Goal: Transaction & Acquisition: Purchase product/service

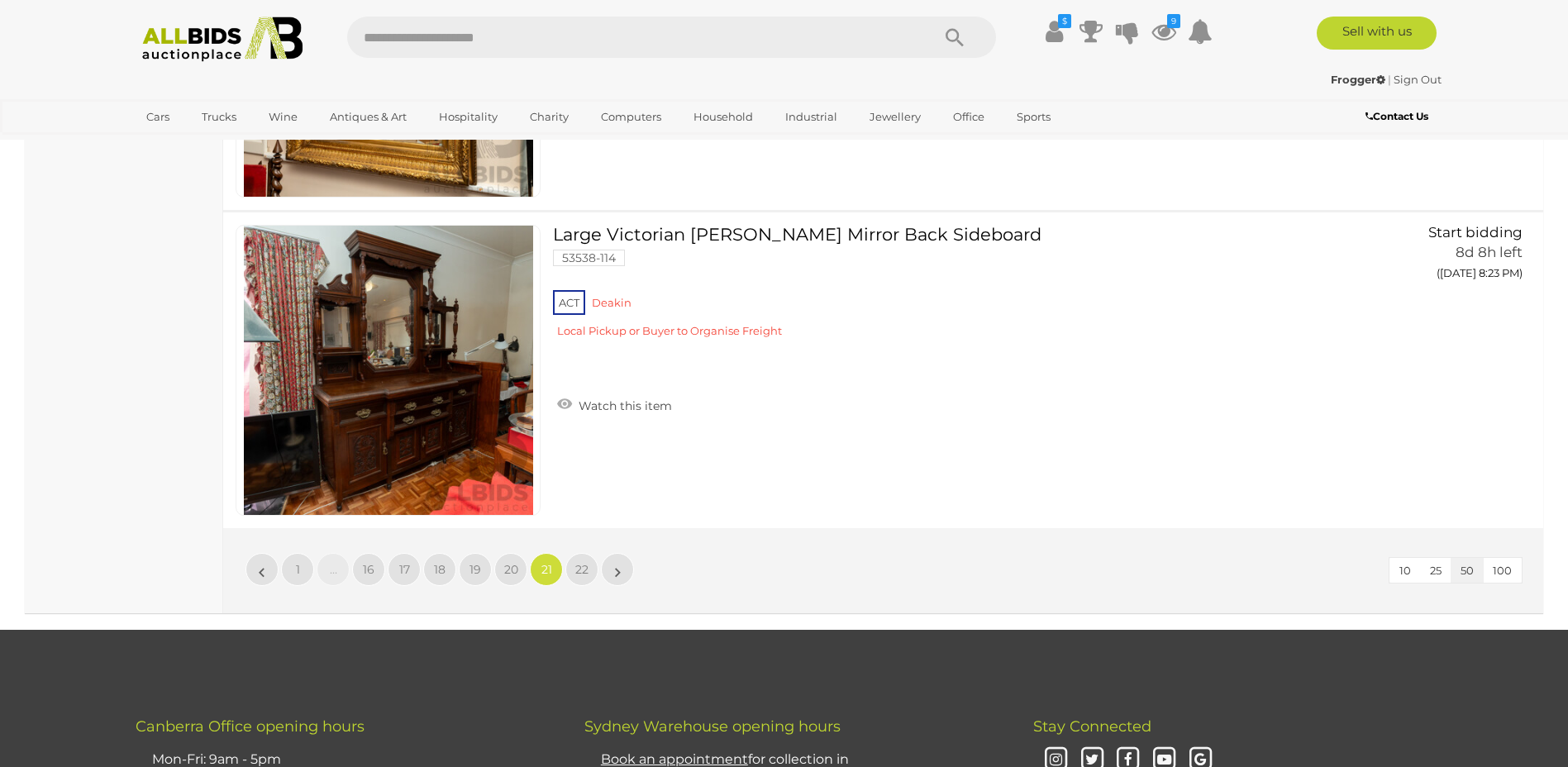
scroll to position [16032, 0]
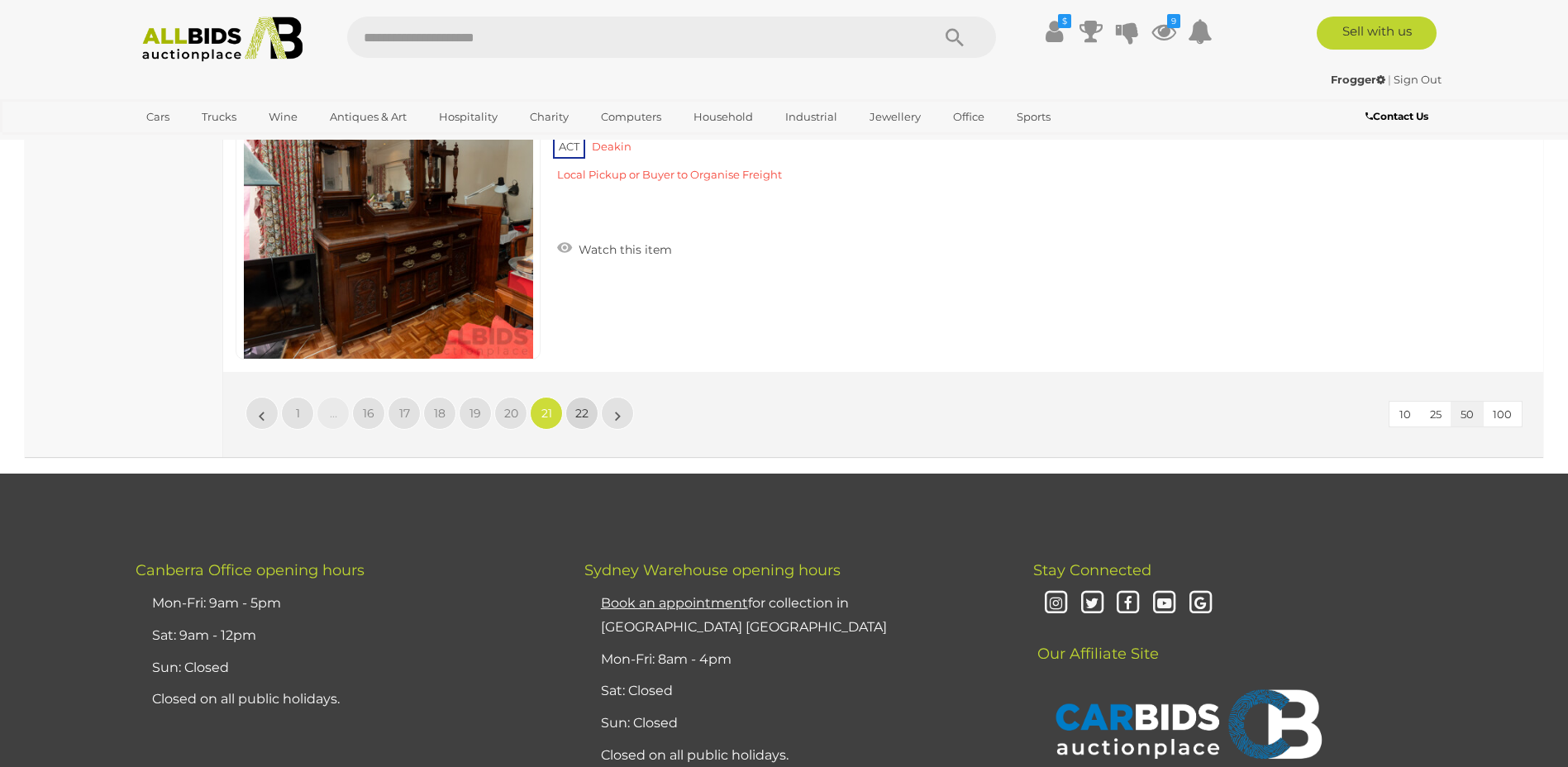
click at [574, 418] on link "22" at bounding box center [582, 413] width 33 height 33
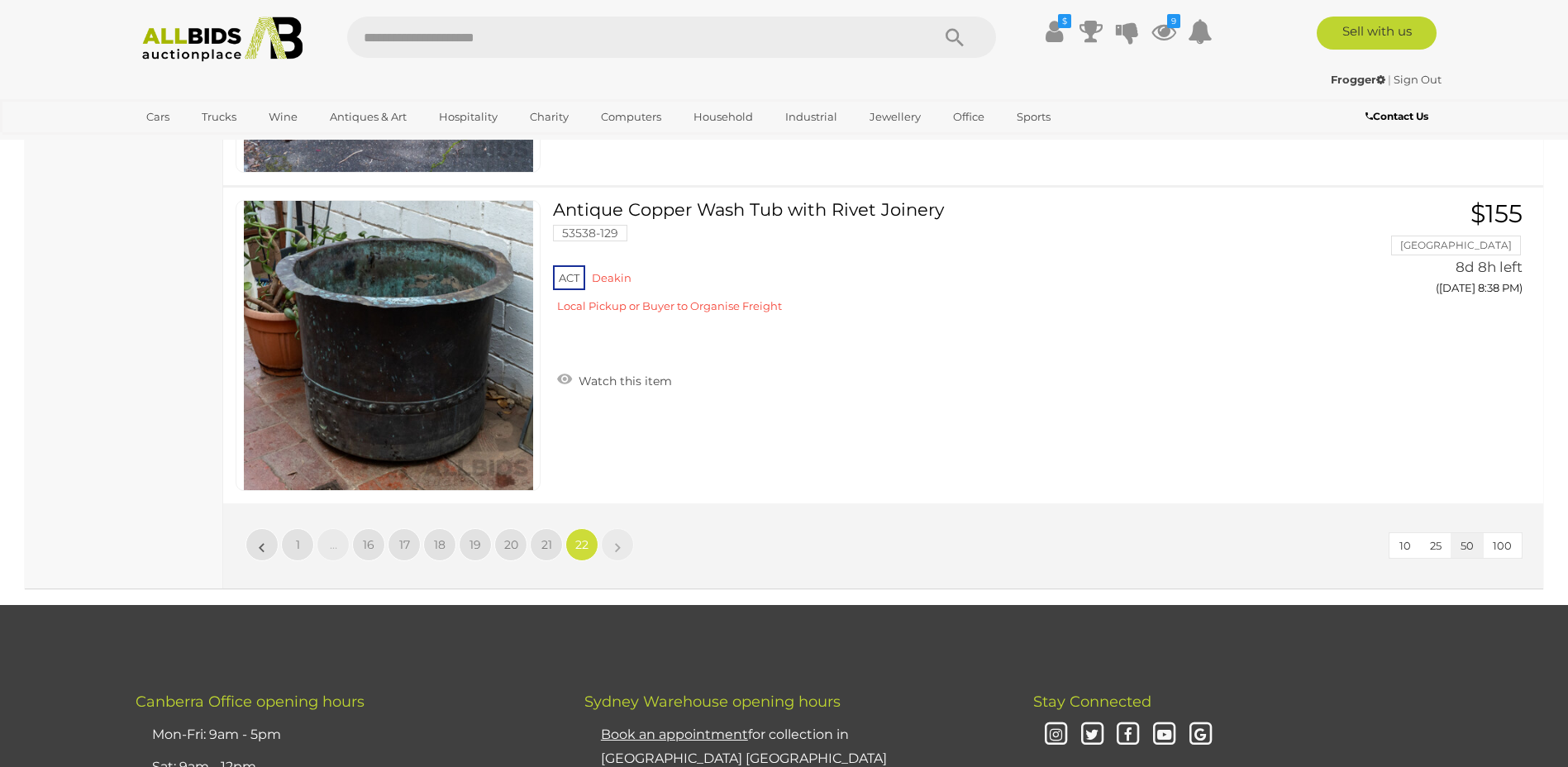
scroll to position [6937, 0]
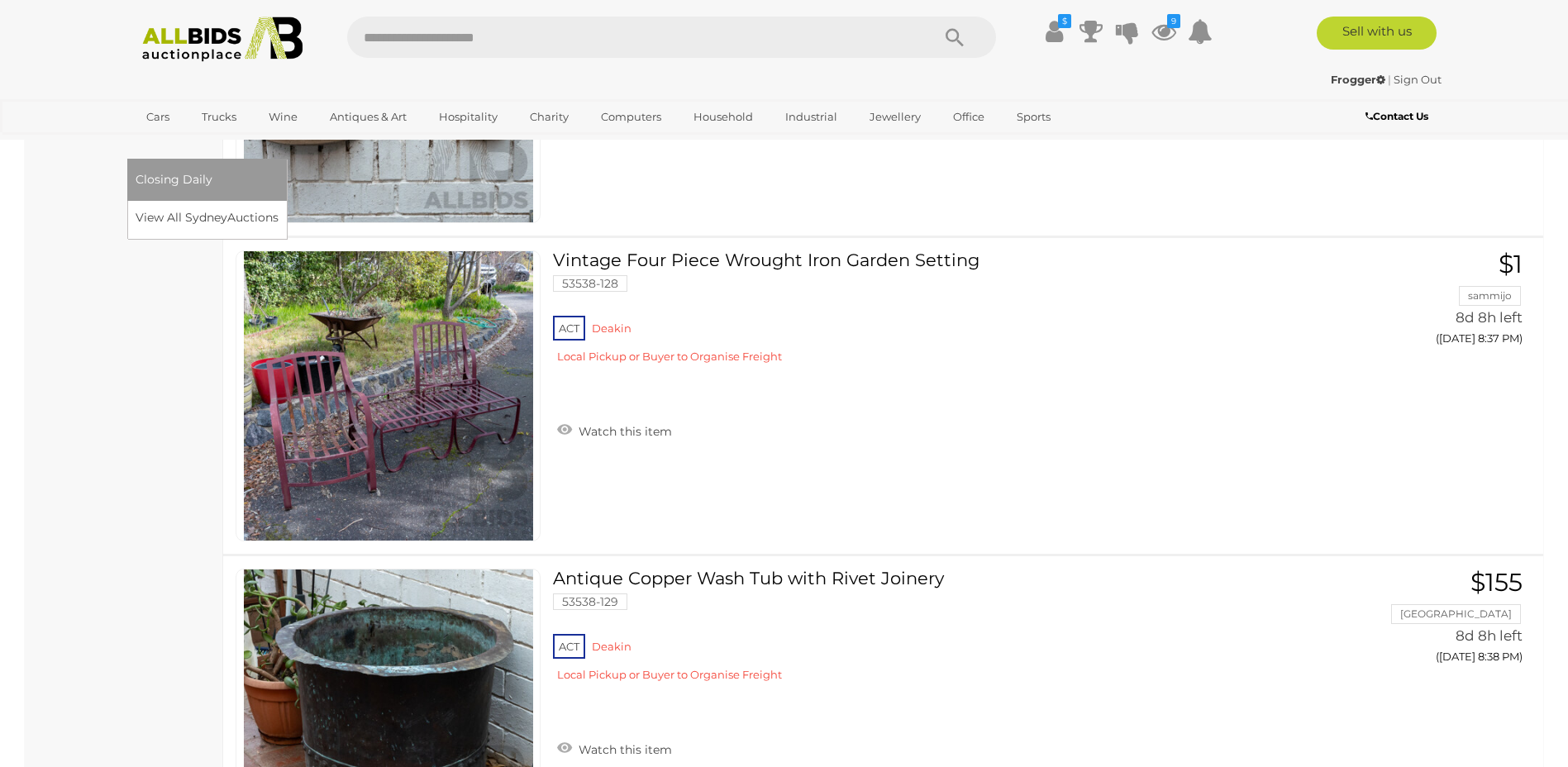
click at [274, 130] on link "[GEOGRAPHIC_DATA]" at bounding box center [205, 144] width 139 height 27
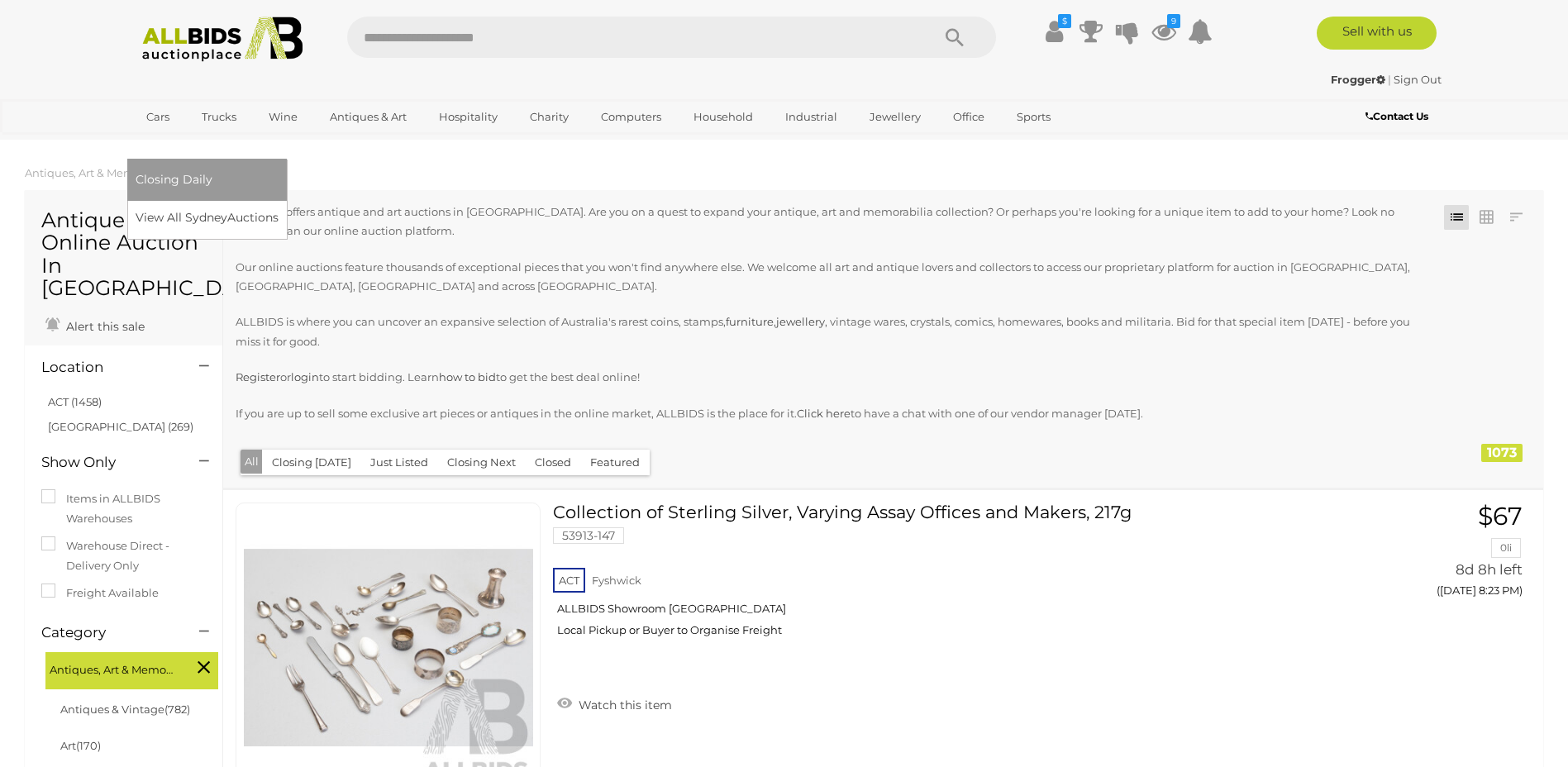
click at [274, 130] on link "[GEOGRAPHIC_DATA]" at bounding box center [205, 144] width 139 height 27
click at [286, 205] on link "View All Sydney Auctions" at bounding box center [211, 217] width 151 height 25
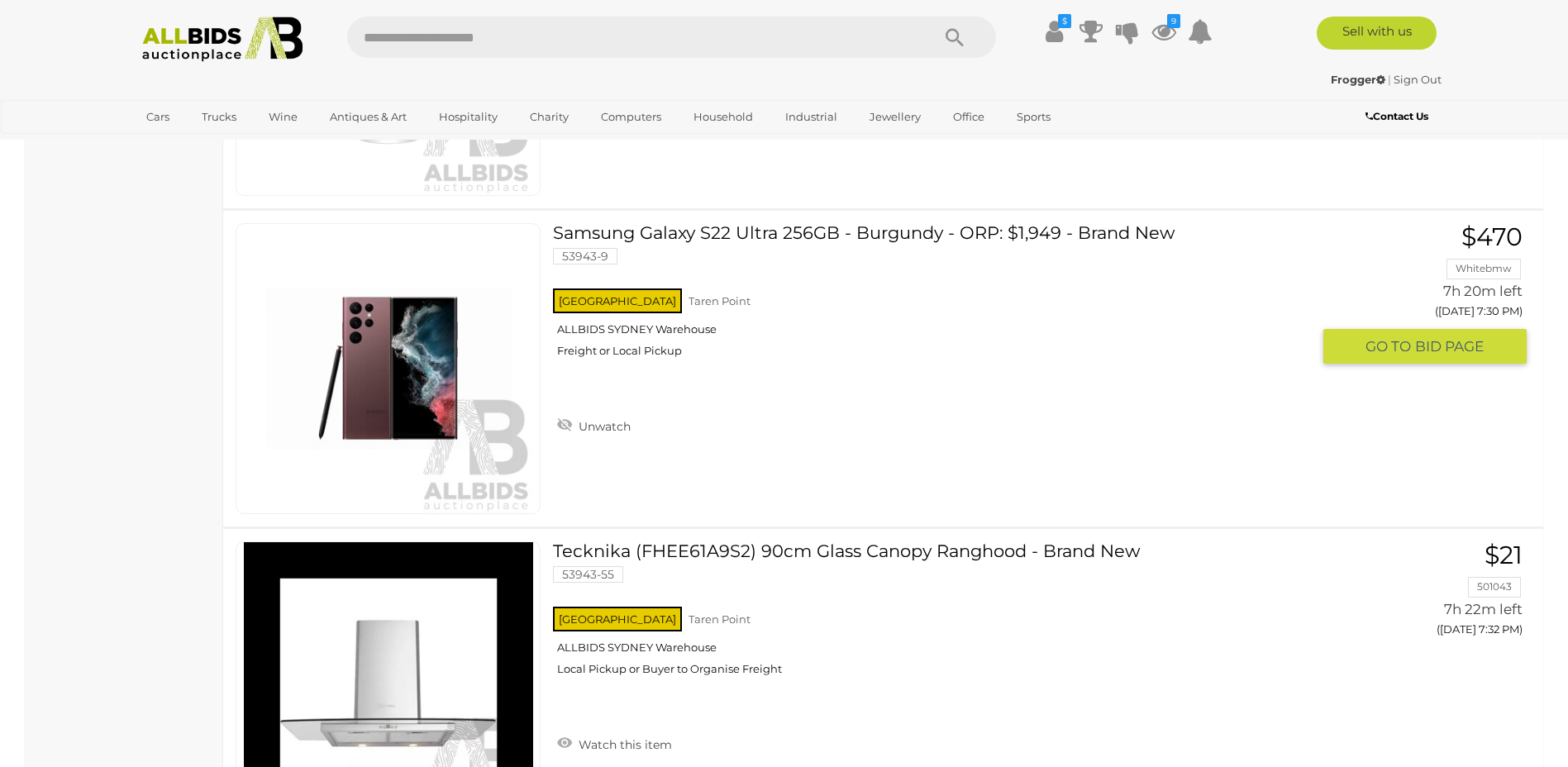
scroll to position [5209, 0]
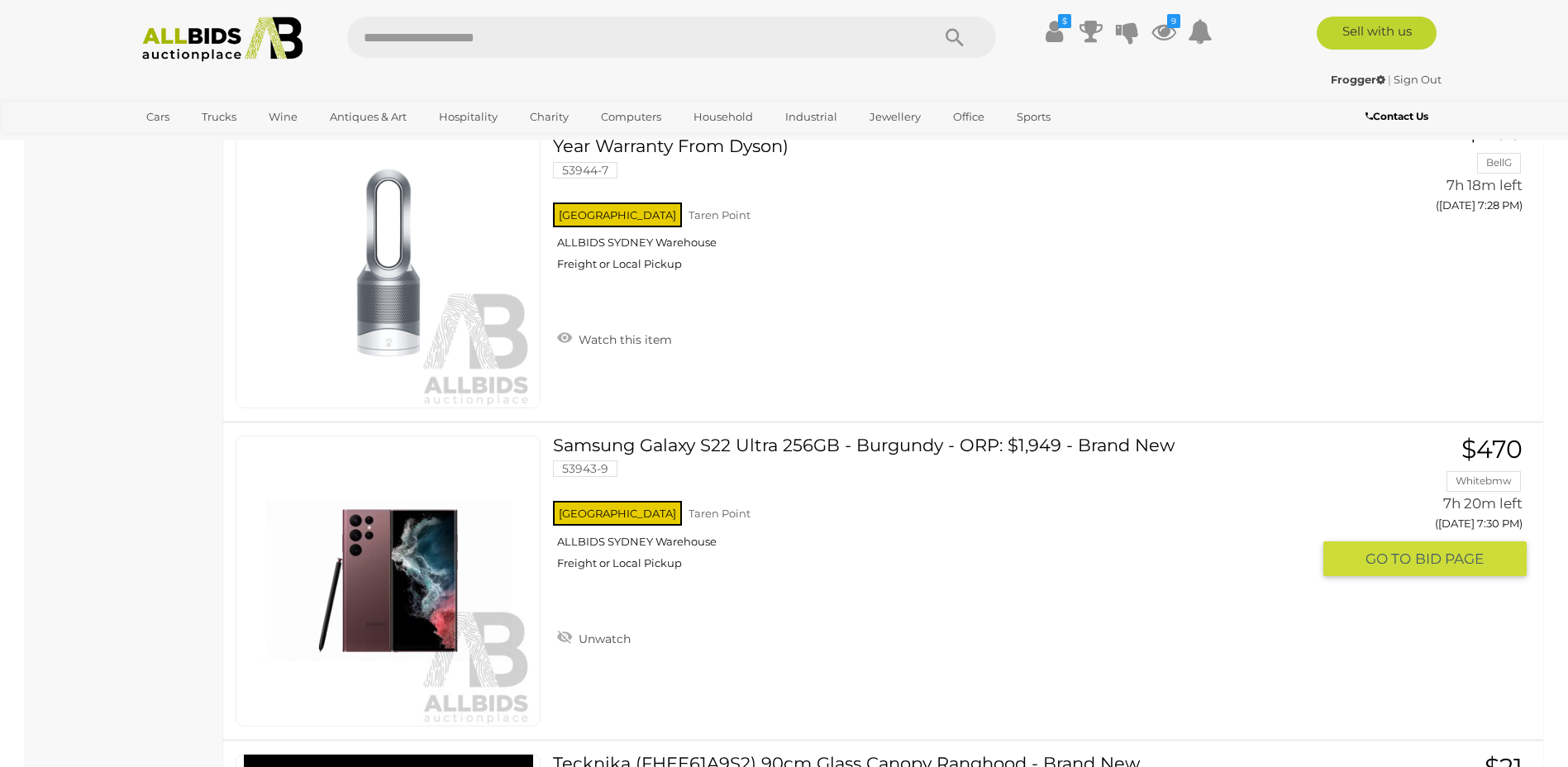
click at [586, 448] on link "Samsung Galaxy S22 Ultra 256GB - Burgundy - ORP: $1,949 - Brand New 53943-9 [GE…" at bounding box center [937, 509] width 745 height 147
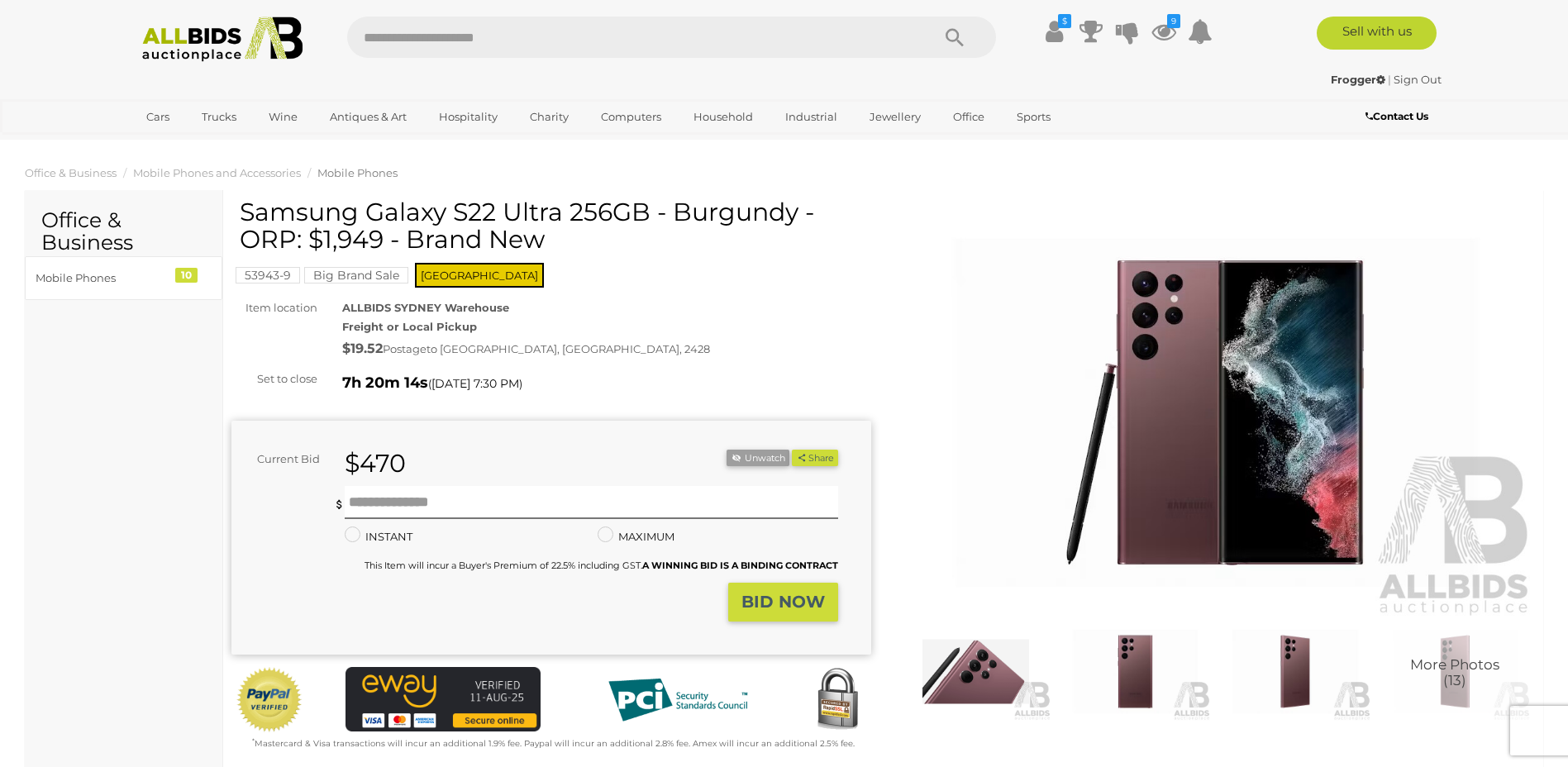
drag, startPoint x: 241, startPoint y: 214, endPoint x: 796, endPoint y: 212, distance: 555.0
click at [796, 212] on h1 "Samsung Galaxy S22 Ultra 256GB - Burgundy - ORP: $1,949 - Brand New" at bounding box center [553, 226] width 628 height 55
copy h1 "Samsung Galaxy S22 Ultra 256GB - Burgundy"
click at [762, 459] on button "Unwatch" at bounding box center [758, 458] width 63 height 18
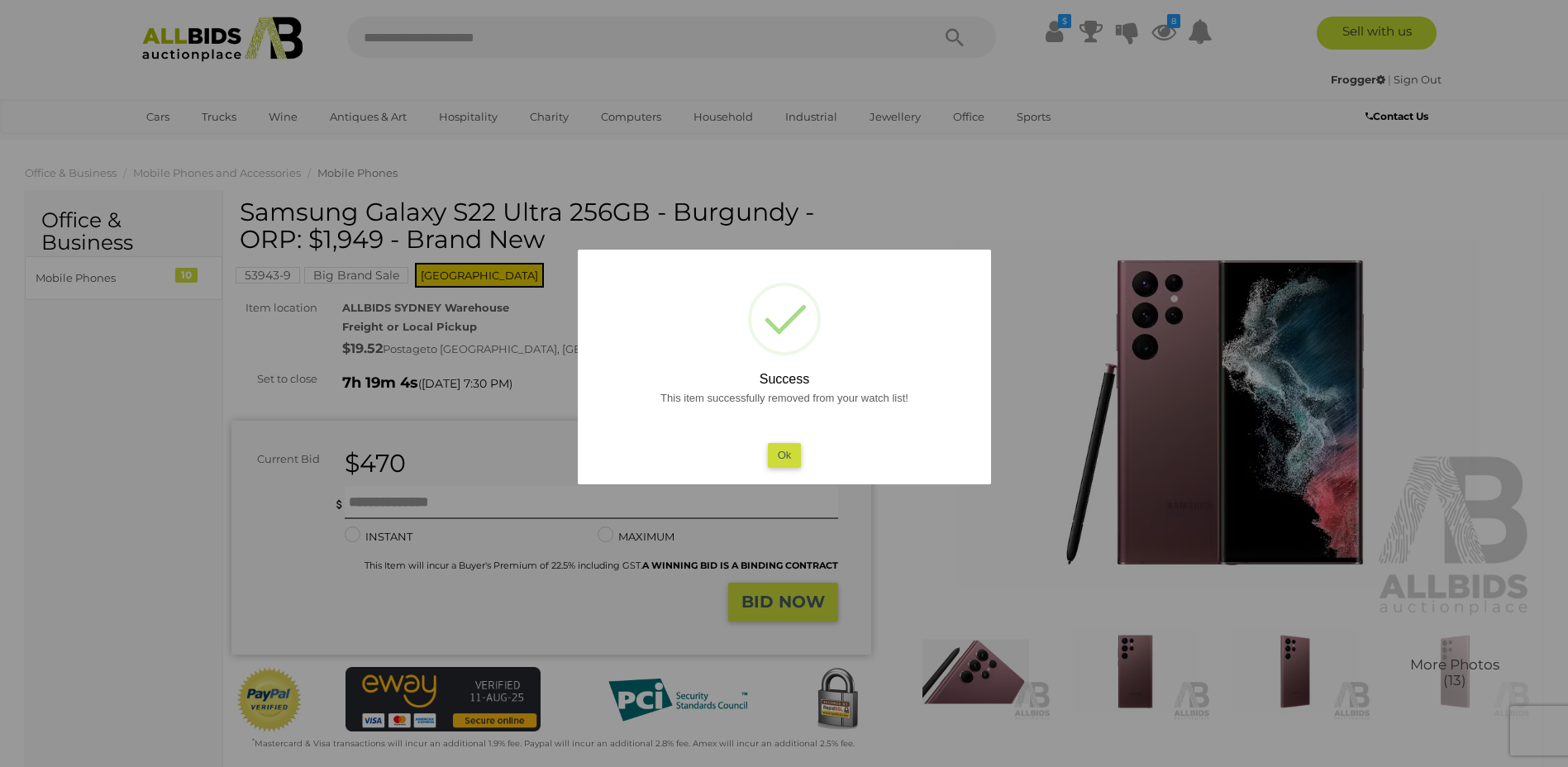
click at [785, 455] on button "Ok" at bounding box center [784, 455] width 34 height 24
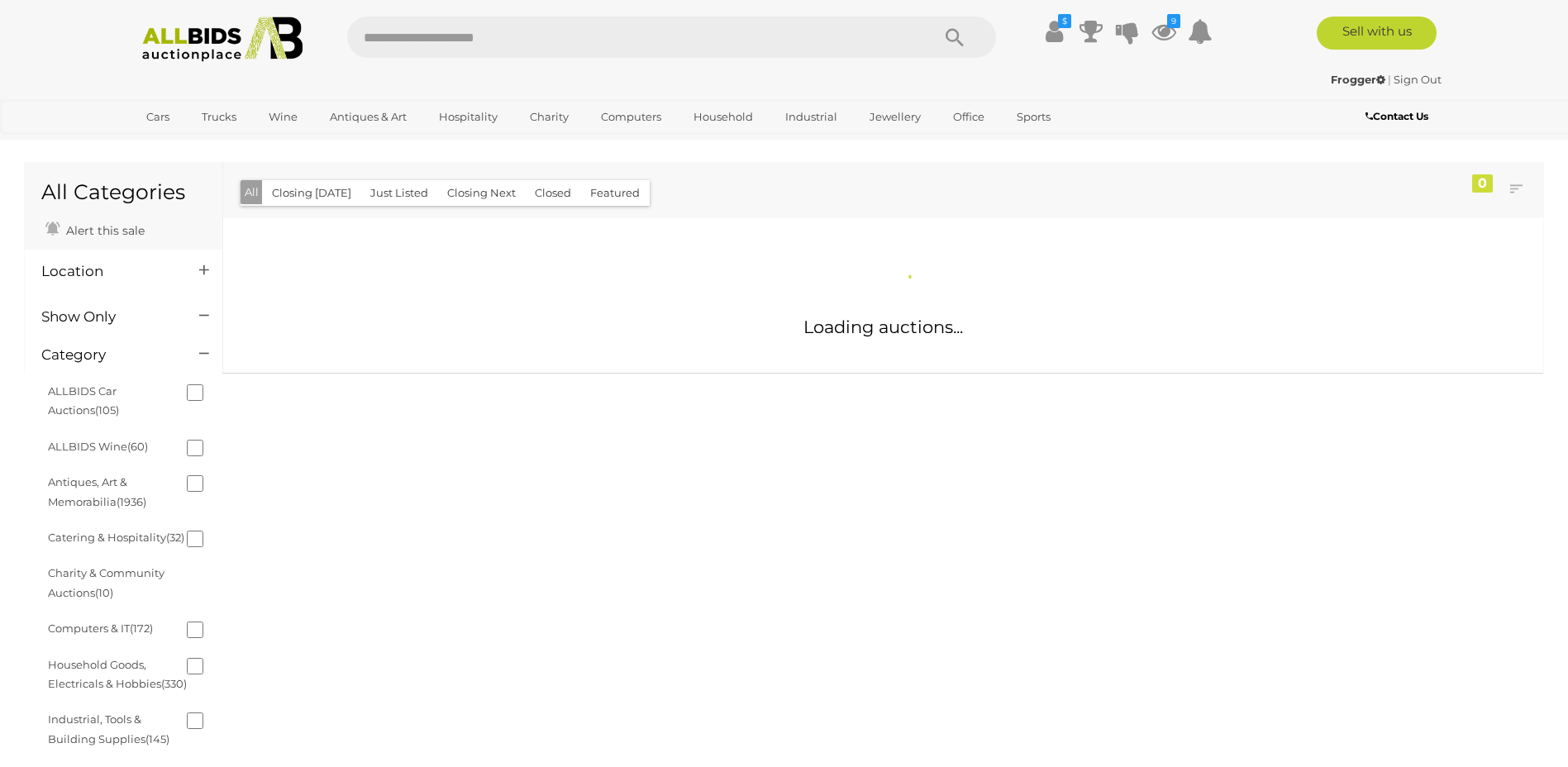
scroll to position [1213, 0]
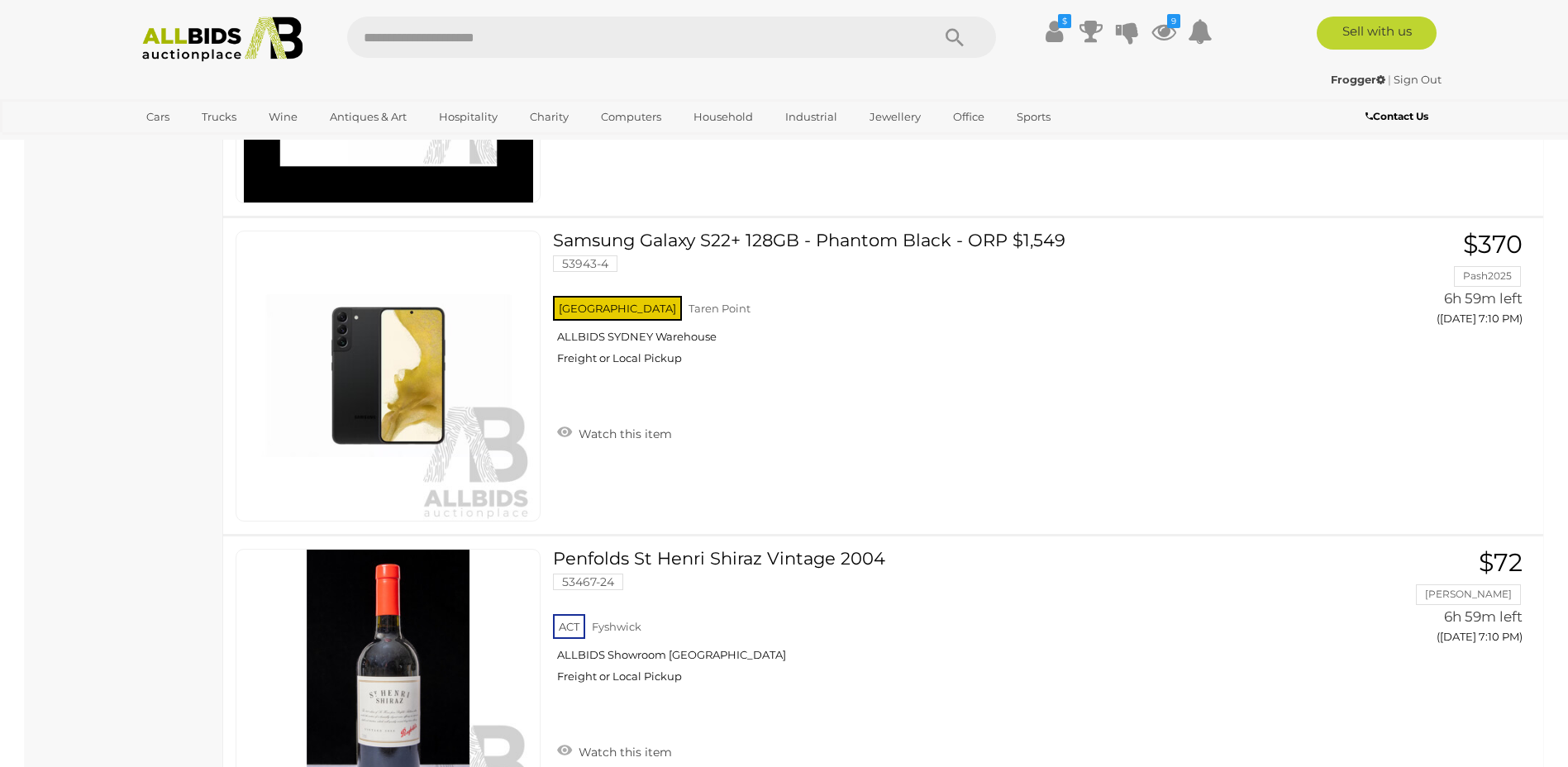
scroll to position [11466, 0]
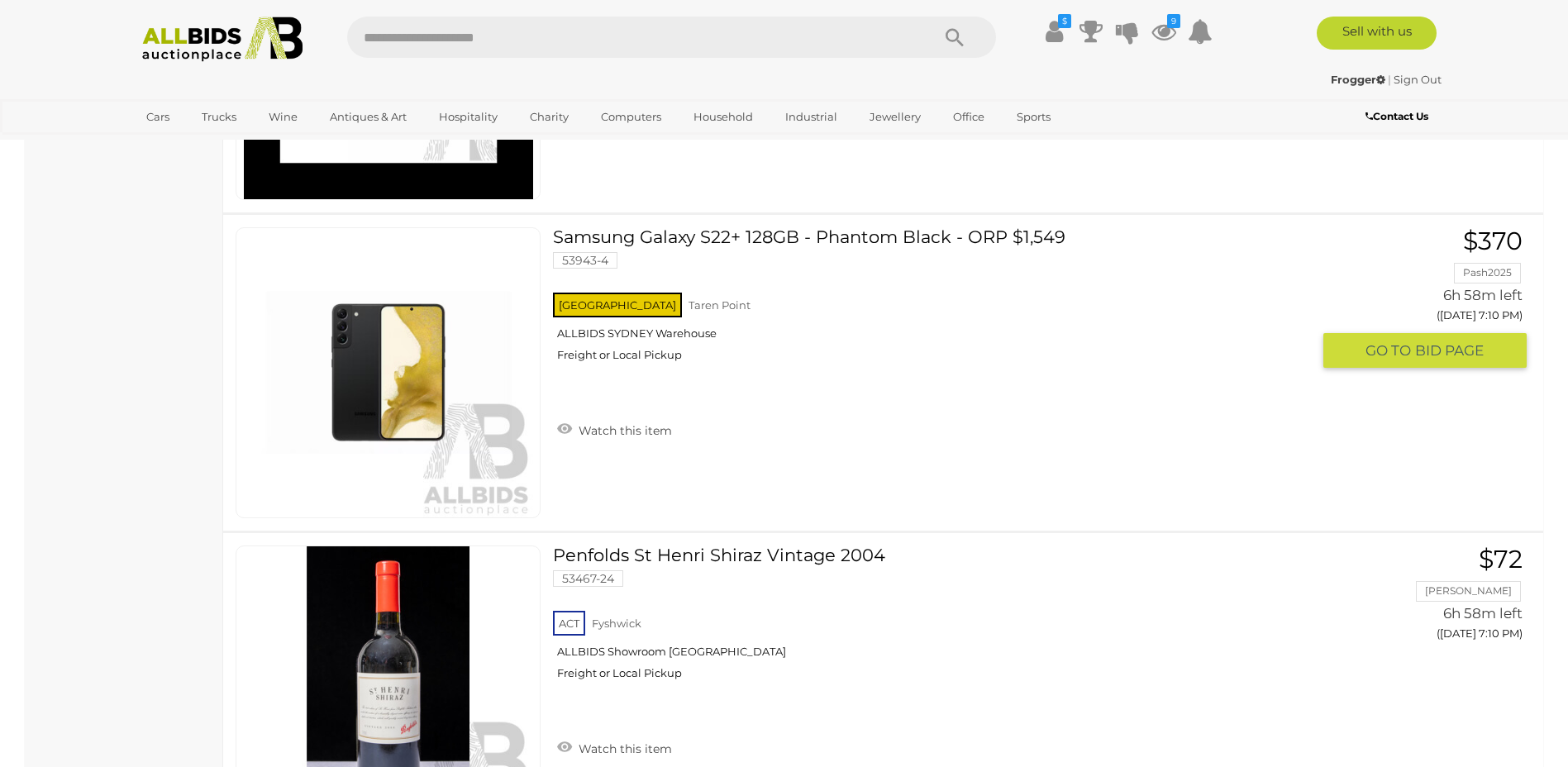
click at [1010, 512] on div "Samsung Galaxy S22+ 128GB - Phantom Black - ORP $1,549 53943-4 NSW Taren Point …" at bounding box center [882, 372] width 1345 height 315
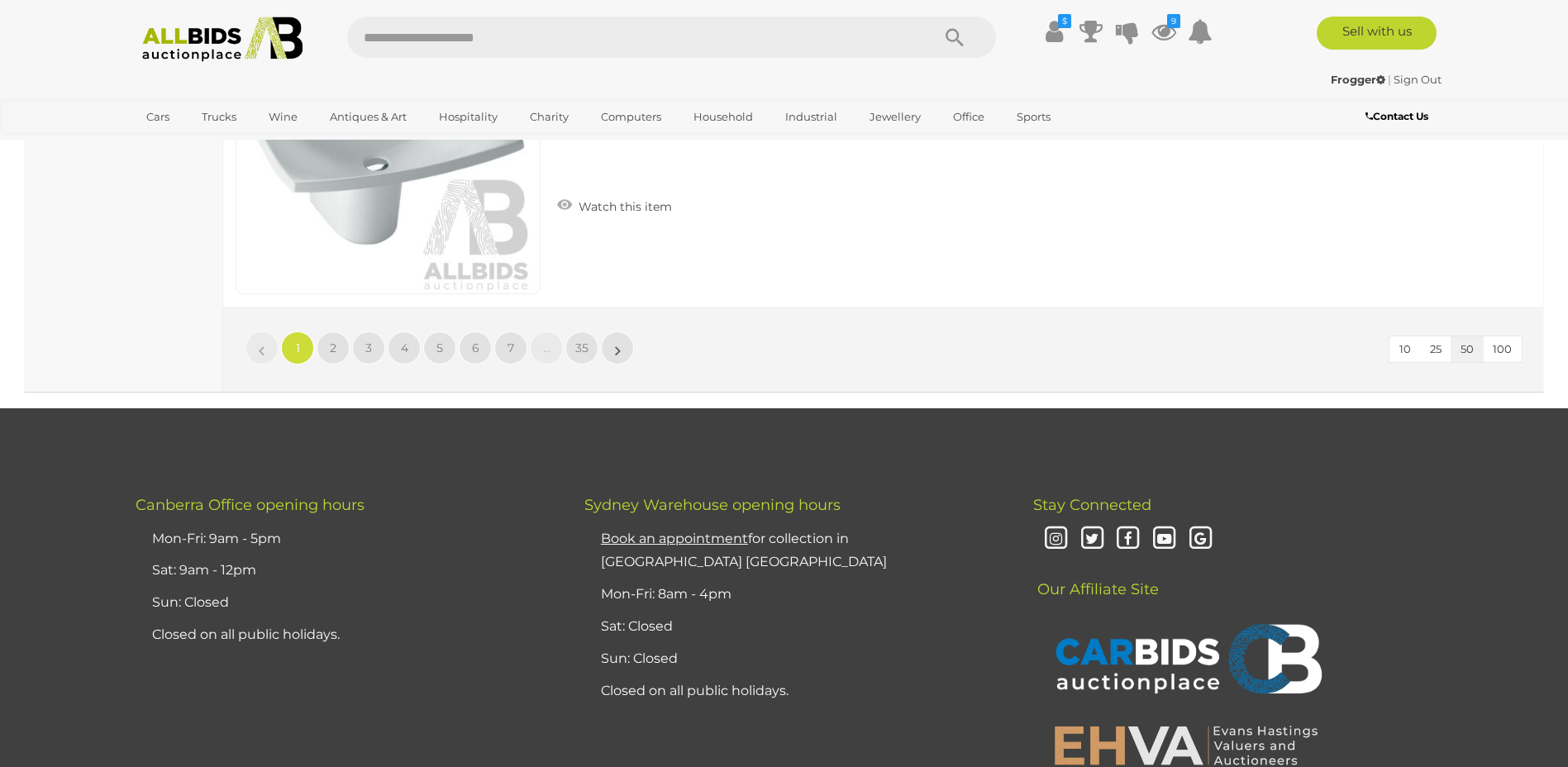
scroll to position [15847, 0]
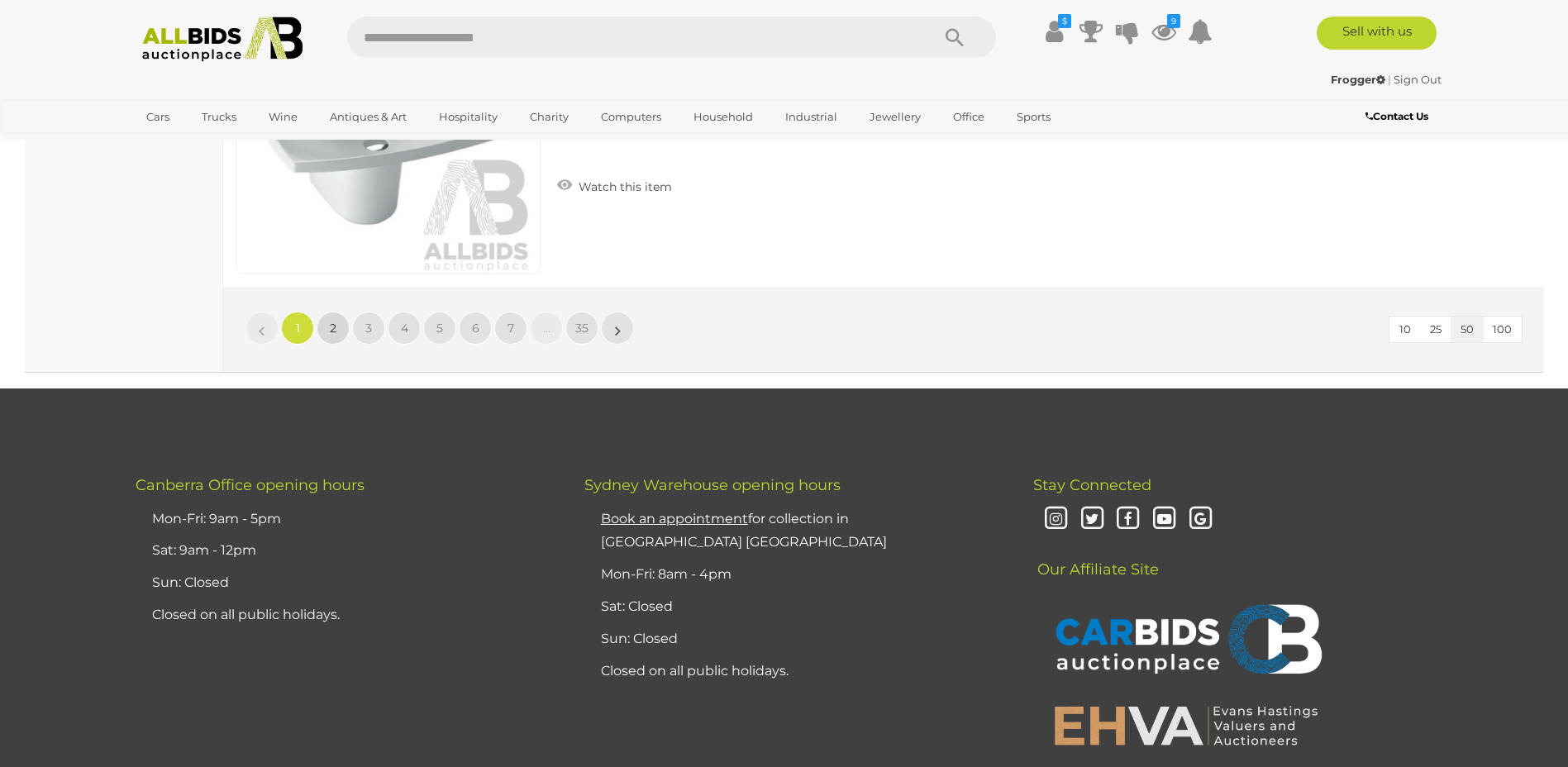
click at [333, 331] on span "2" at bounding box center [333, 327] width 7 height 15
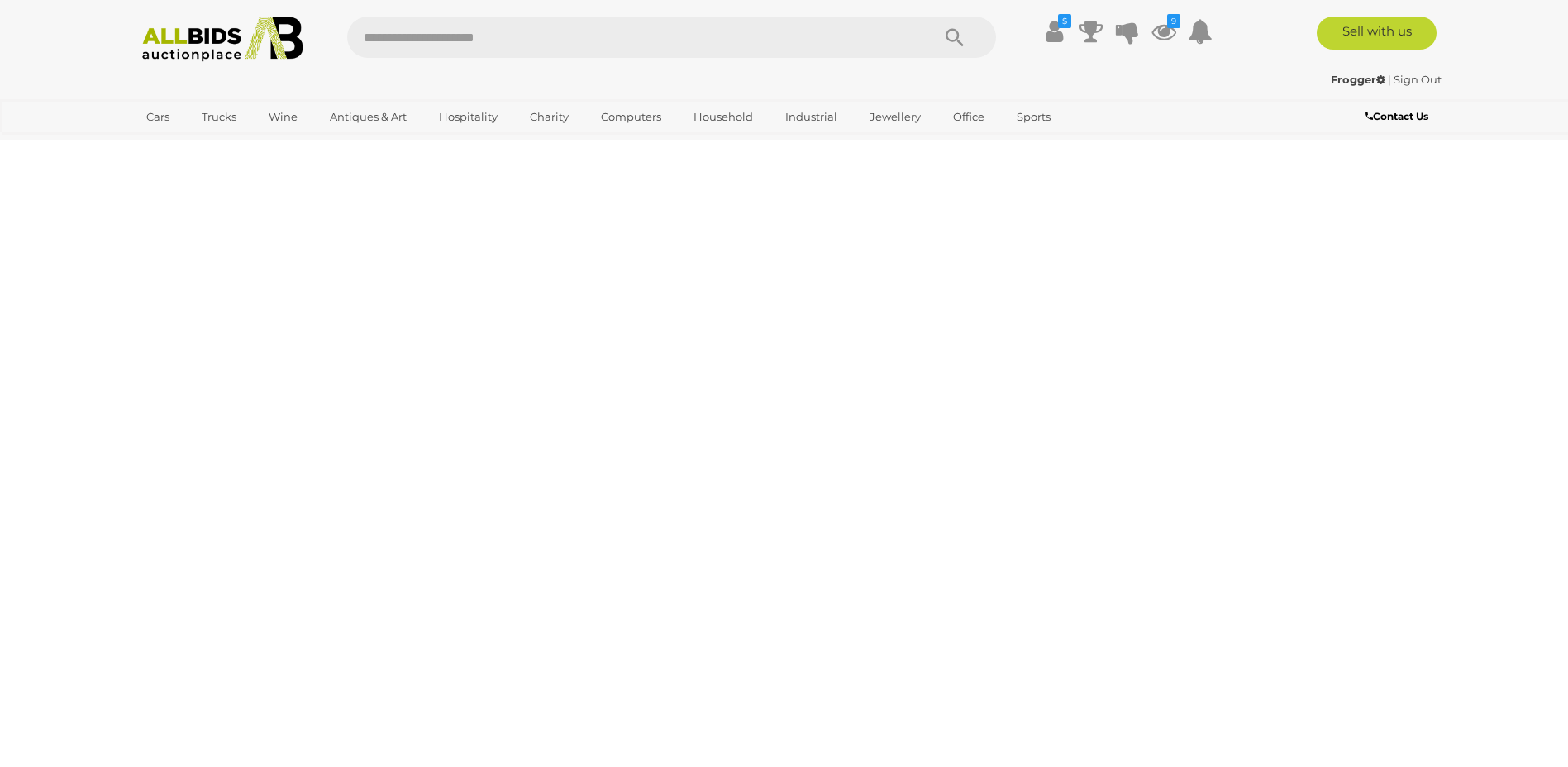
scroll to position [53, 0]
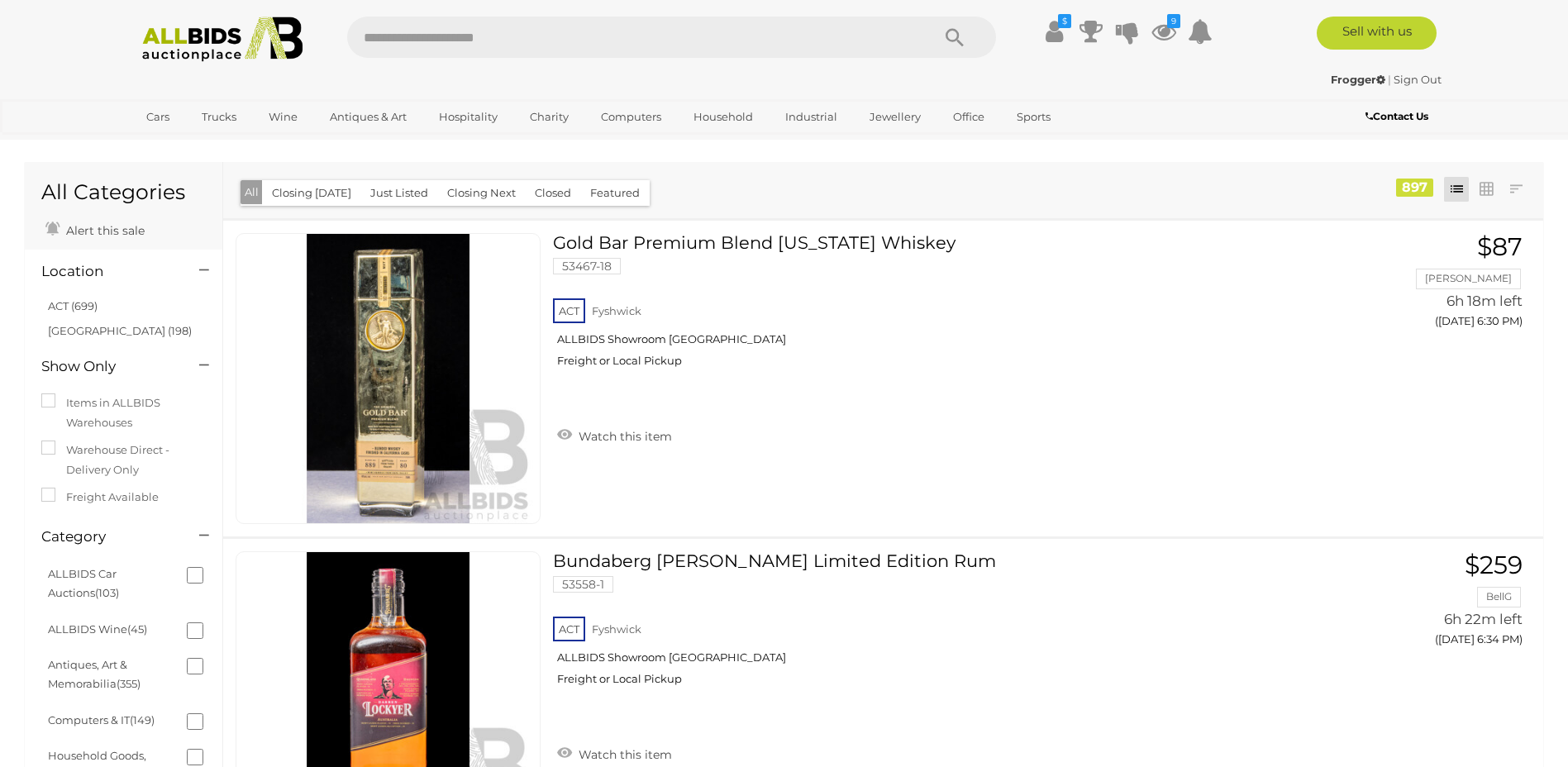
click at [382, 188] on button "Just Listed" at bounding box center [399, 193] width 77 height 25
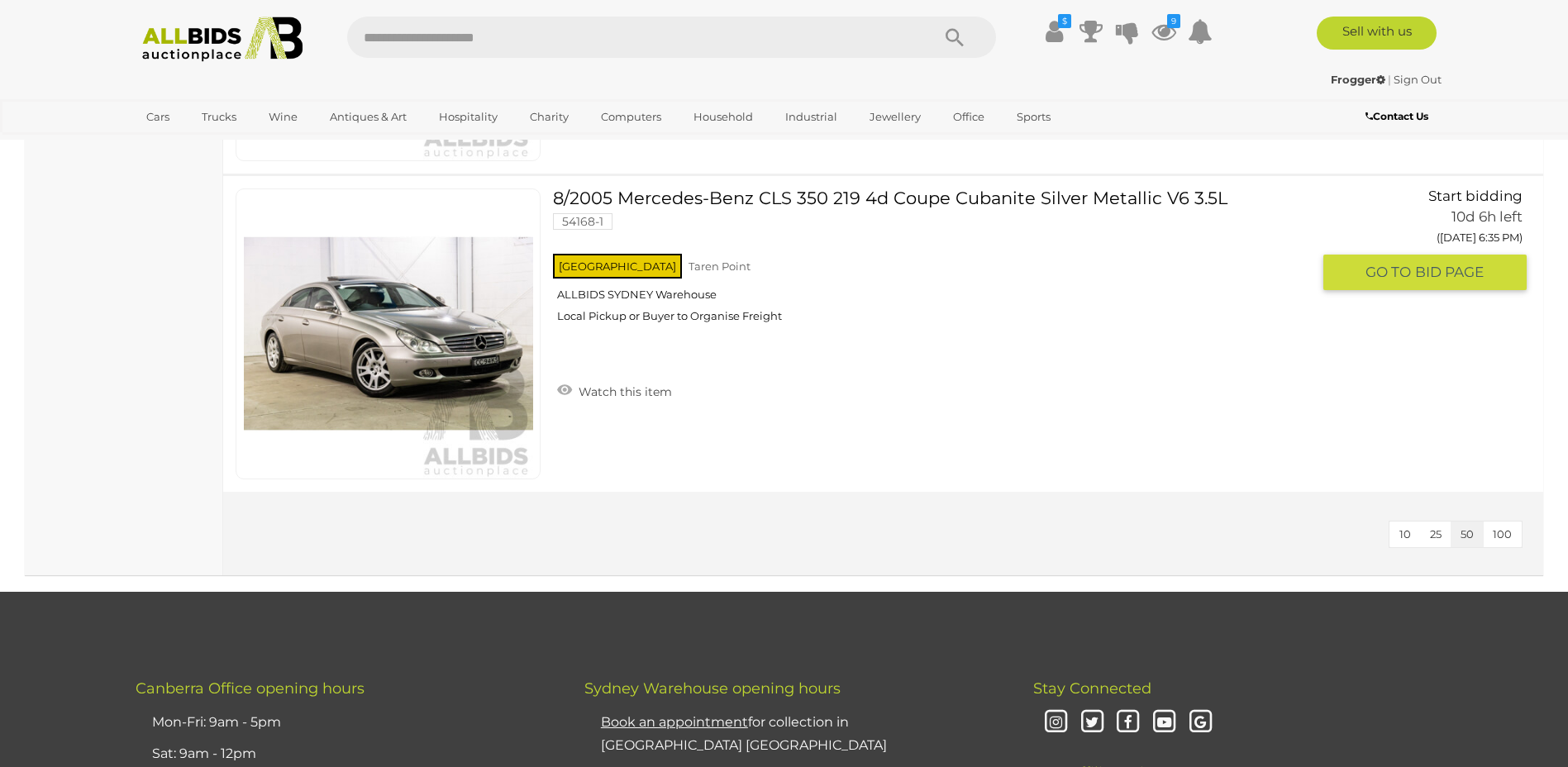
scroll to position [8682, 0]
